Goal: Task Accomplishment & Management: Complete application form

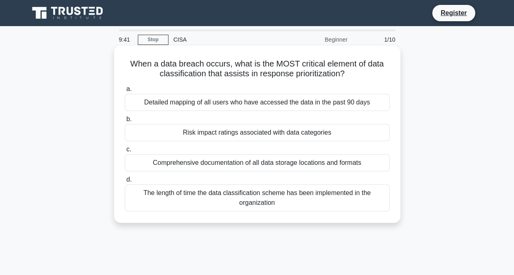
drag, startPoint x: 277, startPoint y: 204, endPoint x: 120, endPoint y: 59, distance: 213.1
click at [120, 59] on div "When a data breach occurs, what is the MOST critical element of data classifica…" at bounding box center [256, 134] width 279 height 171
drag, startPoint x: 120, startPoint y: 59, endPoint x: 217, endPoint y: 83, distance: 100.0
click at [217, 83] on div "When a data breach occurs, what is the MOST critical element of data classifica…" at bounding box center [256, 134] width 279 height 171
click at [392, 121] on div "b. Risk impact ratings associated with data categories" at bounding box center [257, 127] width 275 height 27
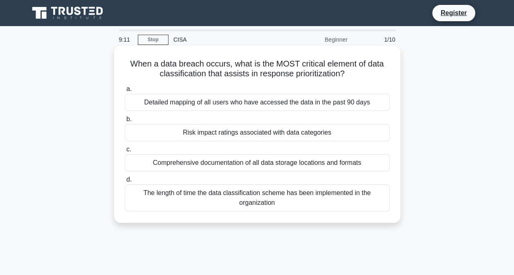
click at [253, 103] on div "Detailed mapping of all users who have accessed the data in the past 90 days" at bounding box center [257, 102] width 265 height 17
click at [125, 92] on input "a. Detailed mapping of all users who have accessed the data in the past 90 days" at bounding box center [125, 89] width 0 height 5
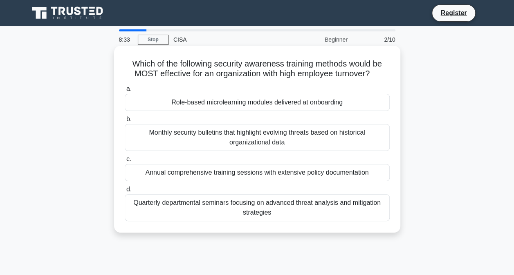
click at [264, 143] on div "Monthly security bulletins that highlight evolving threats based on historical …" at bounding box center [257, 137] width 265 height 27
click at [125, 122] on input "b. Monthly security bulletins that highlight evolving threats based on historic…" at bounding box center [125, 119] width 0 height 5
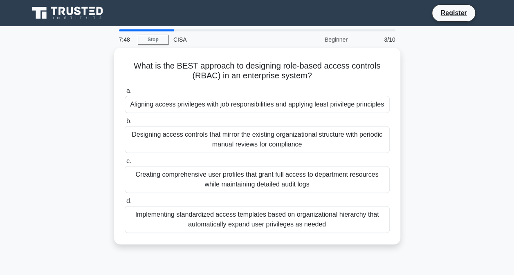
click at [264, 143] on div "Designing access controls that mirror the existing organizational structure wit…" at bounding box center [257, 139] width 265 height 27
click at [125, 124] on input "b. Designing access controls that mirror the existing organizational structure …" at bounding box center [125, 121] width 0 height 5
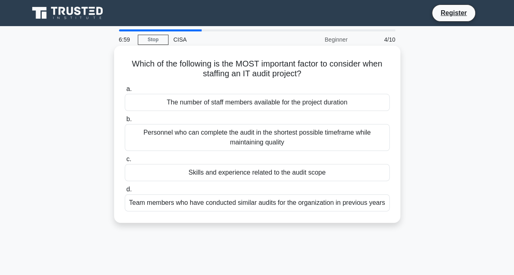
click at [248, 175] on div "Skills and experience related to the audit scope" at bounding box center [257, 172] width 265 height 17
click at [125, 162] on input "c. Skills and experience related to the audit scope" at bounding box center [125, 159] width 0 height 5
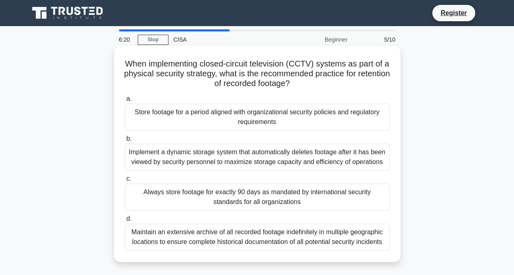
click at [291, 201] on div "Always store footage for exactly 90 days as mandated by international security …" at bounding box center [257, 197] width 265 height 27
click at [125, 182] on input "c. Always store footage for exactly 90 days as mandated by international securi…" at bounding box center [125, 179] width 0 height 5
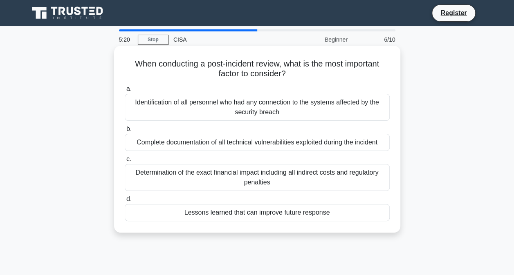
click at [279, 107] on div "Identification of all personnel who had any connection to the systems affected …" at bounding box center [257, 107] width 265 height 27
click at [125, 92] on input "a. Identification of all personnel who had any connection to the systems affect…" at bounding box center [125, 89] width 0 height 5
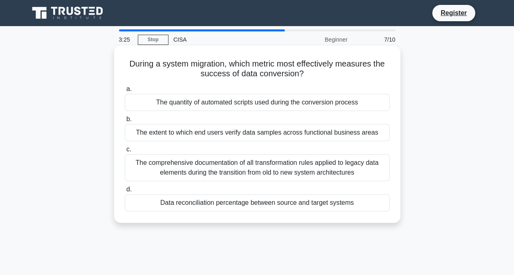
click at [247, 132] on div "The extent to which end users verify data samples across functional business ar…" at bounding box center [257, 132] width 265 height 17
click at [125, 122] on input "b. The extent to which end users verify data samples across functional business…" at bounding box center [125, 119] width 0 height 5
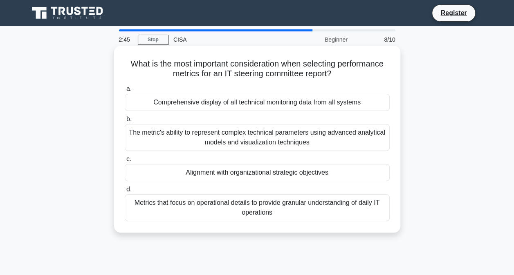
click at [250, 209] on div "Metrics that focus on operational details to provide granular understanding of …" at bounding box center [257, 207] width 265 height 27
click at [125, 192] on input "d. Metrics that focus on operational details to provide granular understanding …" at bounding box center [125, 189] width 0 height 5
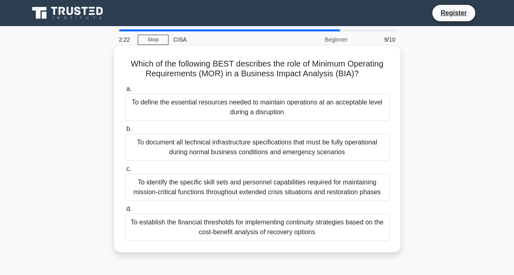
click at [297, 110] on div "To define the essential resources needed to maintain operations at an acceptabl…" at bounding box center [257, 107] width 265 height 27
click at [125, 92] on input "a. To define the essential resources needed to maintain operations at an accept…" at bounding box center [125, 89] width 0 height 5
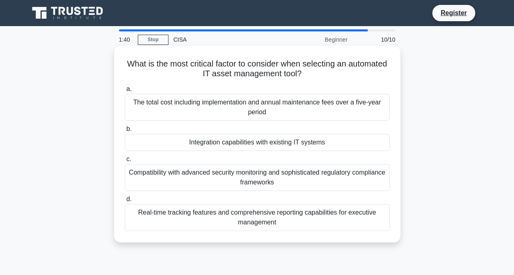
click at [252, 144] on div "Integration capabilities with existing IT systems" at bounding box center [257, 142] width 265 height 17
click at [125, 132] on input "b. Integration capabilities with existing IT systems" at bounding box center [125, 129] width 0 height 5
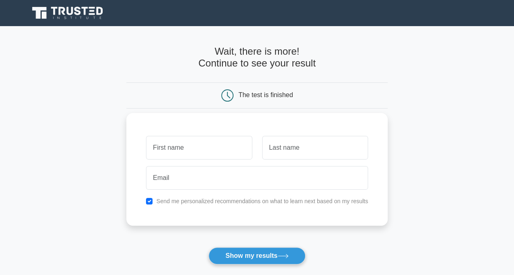
click at [198, 141] on input "text" at bounding box center [199, 148] width 106 height 24
type input "[PERSON_NAME]"
type input "[EMAIL_ADDRESS][DOMAIN_NAME]"
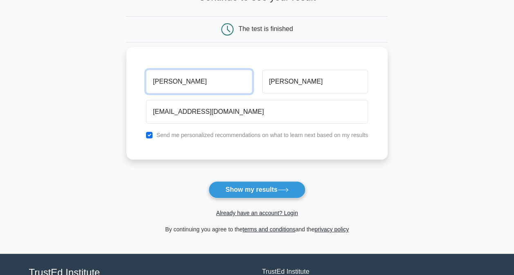
scroll to position [67, 0]
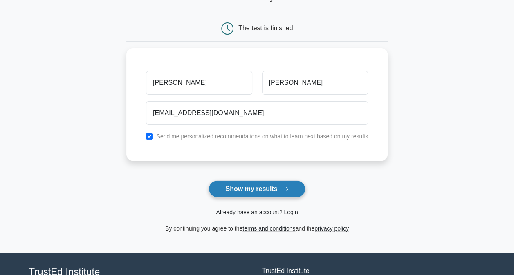
click at [248, 188] on button "Show my results" at bounding box center [256, 189] width 96 height 17
